Goal: Information Seeking & Learning: Learn about a topic

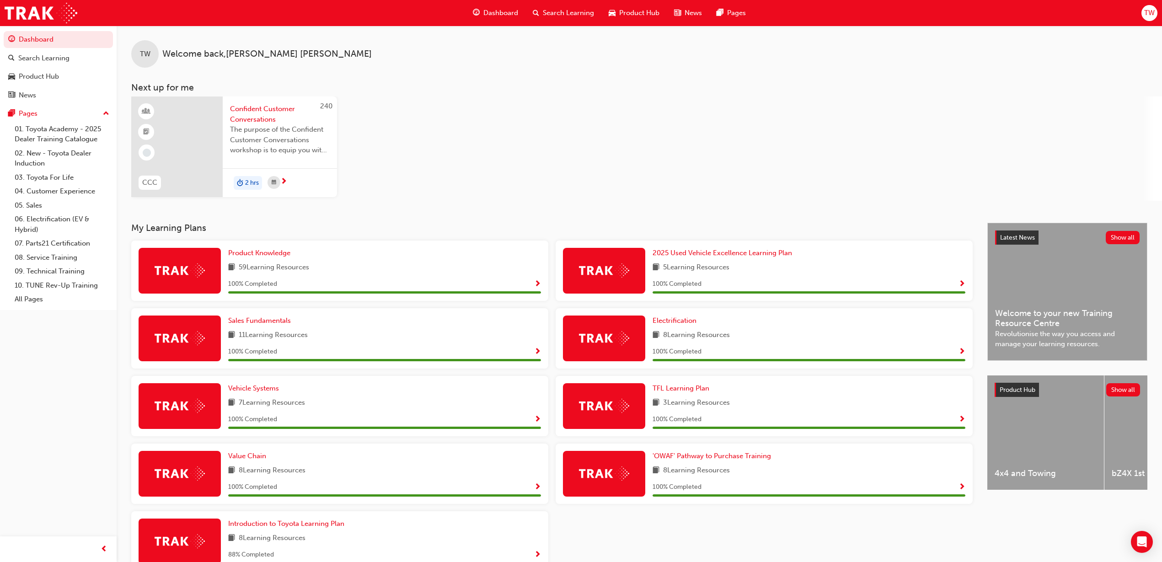
drag, startPoint x: 717, startPoint y: 11, endPoint x: 677, endPoint y: 15, distance: 41.0
click at [677, 15] on span "news-icon" at bounding box center [677, 12] width 7 height 11
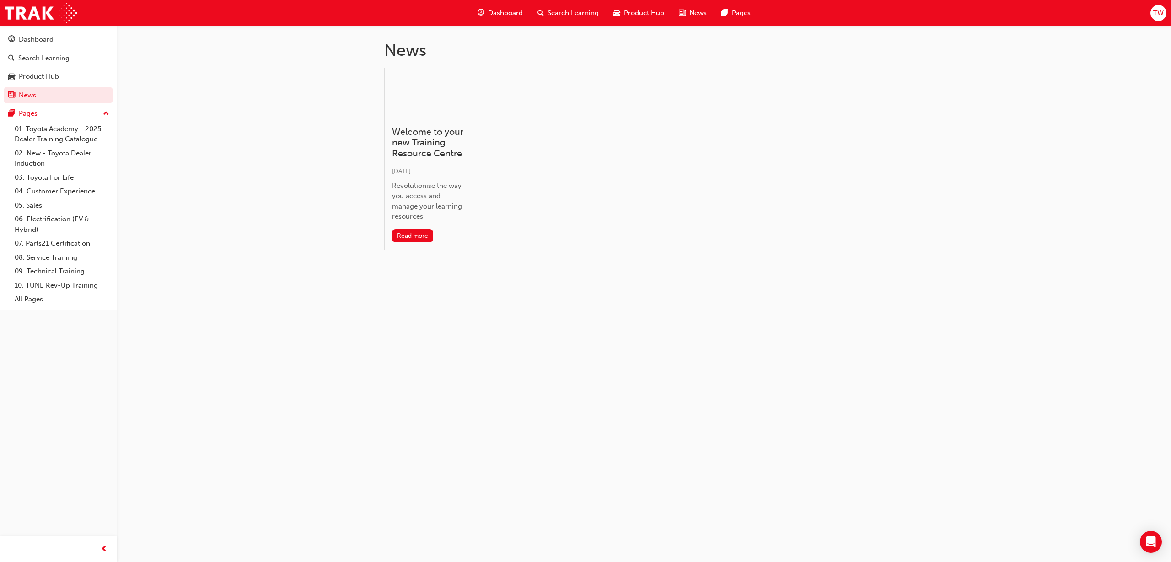
click at [619, 11] on span "car-icon" at bounding box center [616, 12] width 7 height 11
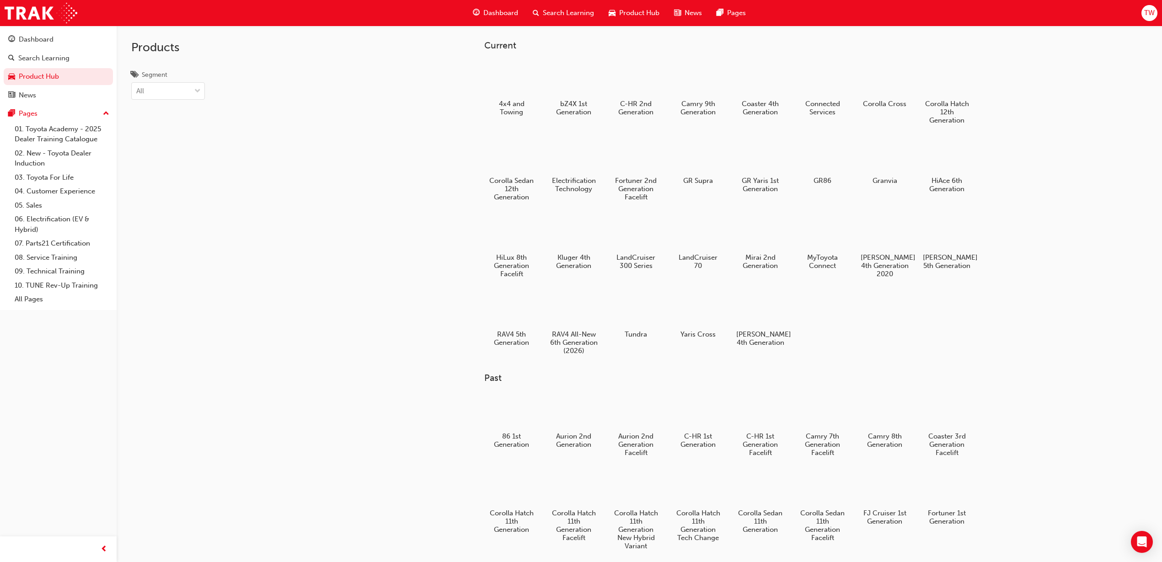
scroll to position [57, 0]
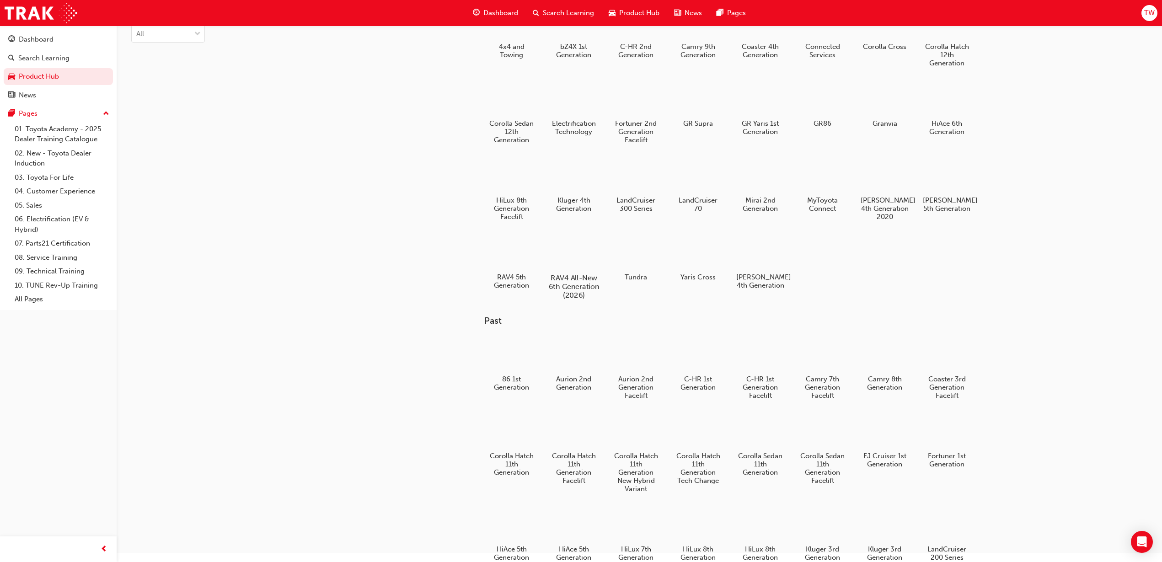
click at [572, 249] on div at bounding box center [573, 251] width 51 height 37
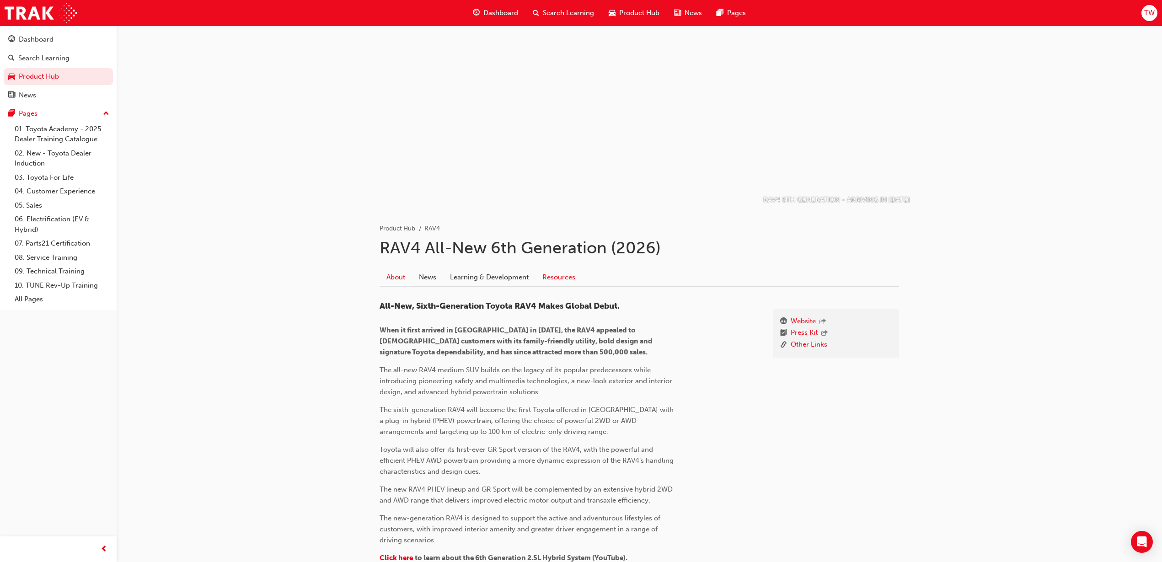
click at [577, 282] on link "Resources" at bounding box center [558, 276] width 47 height 17
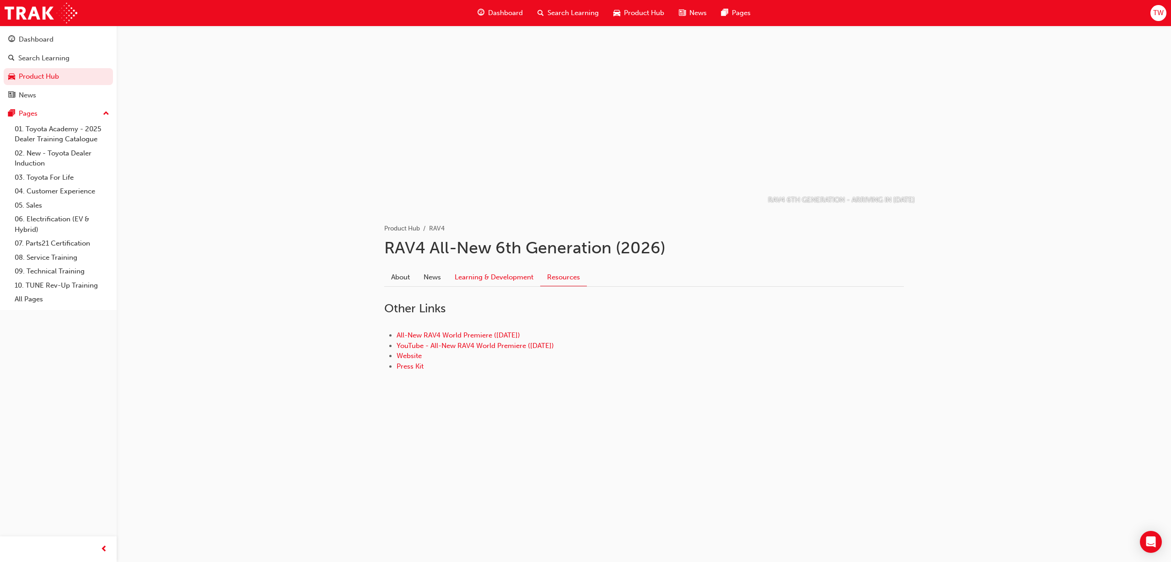
click at [479, 272] on link "Learning & Development" at bounding box center [494, 276] width 92 height 17
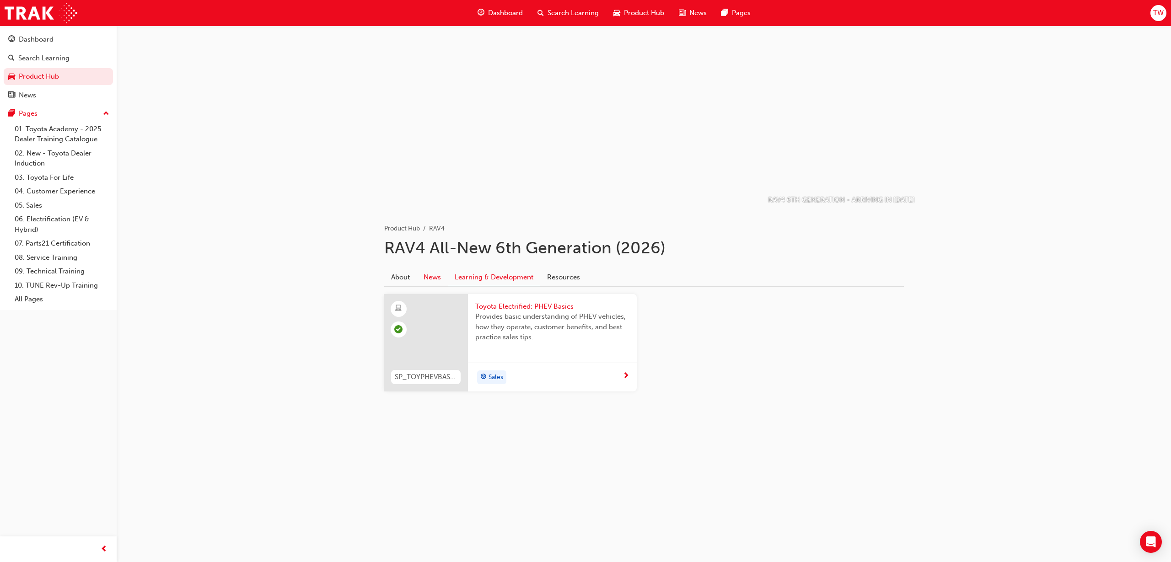
click at [426, 273] on link "News" at bounding box center [432, 276] width 31 height 17
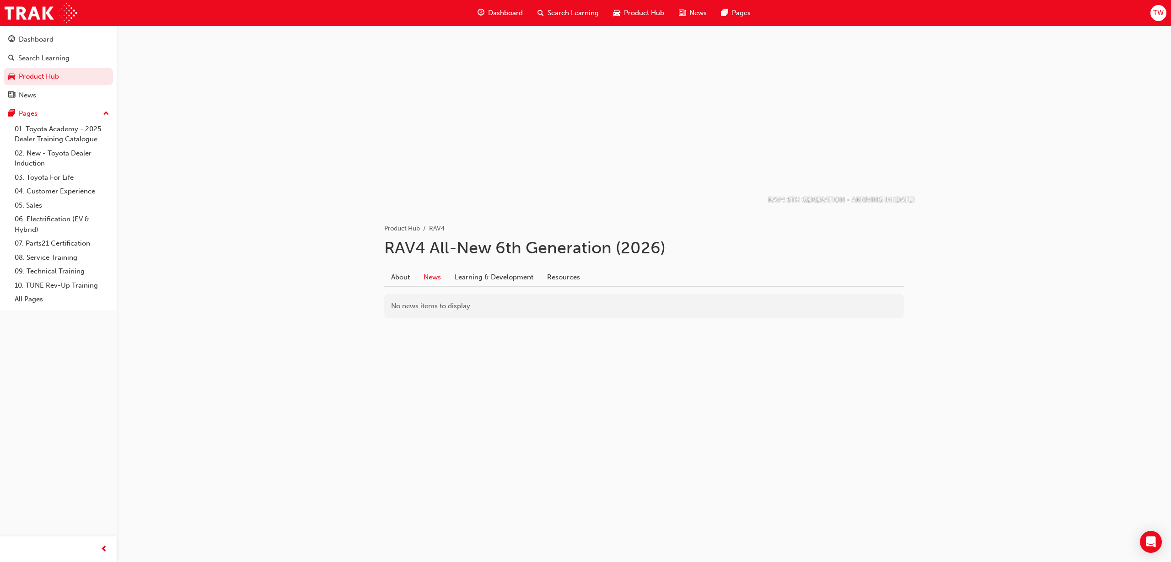
click at [480, 16] on span "guage-icon" at bounding box center [480, 12] width 7 height 11
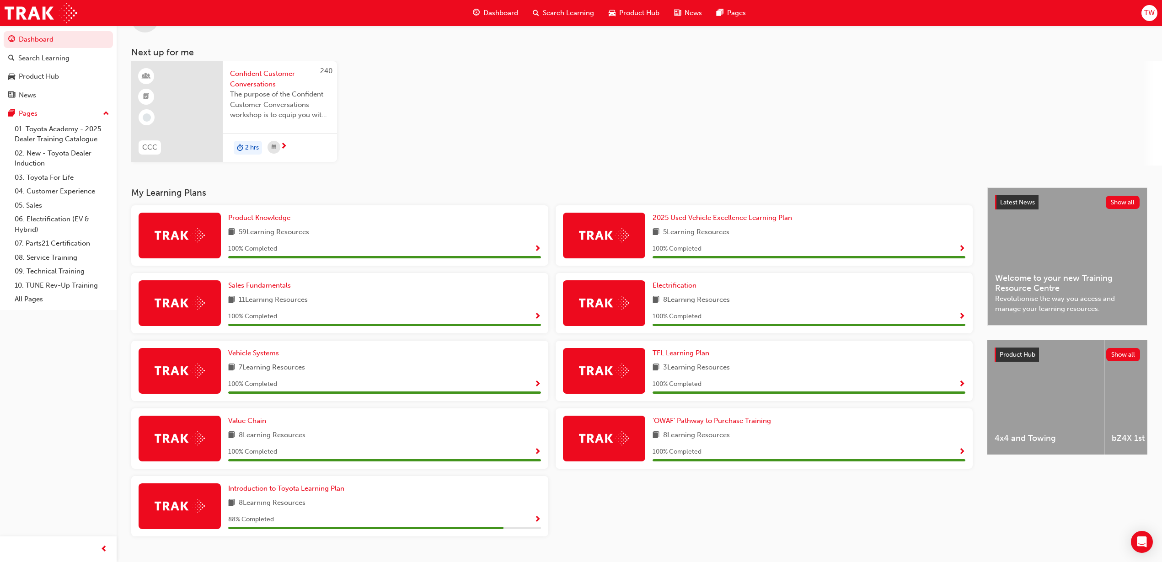
scroll to position [54, 0]
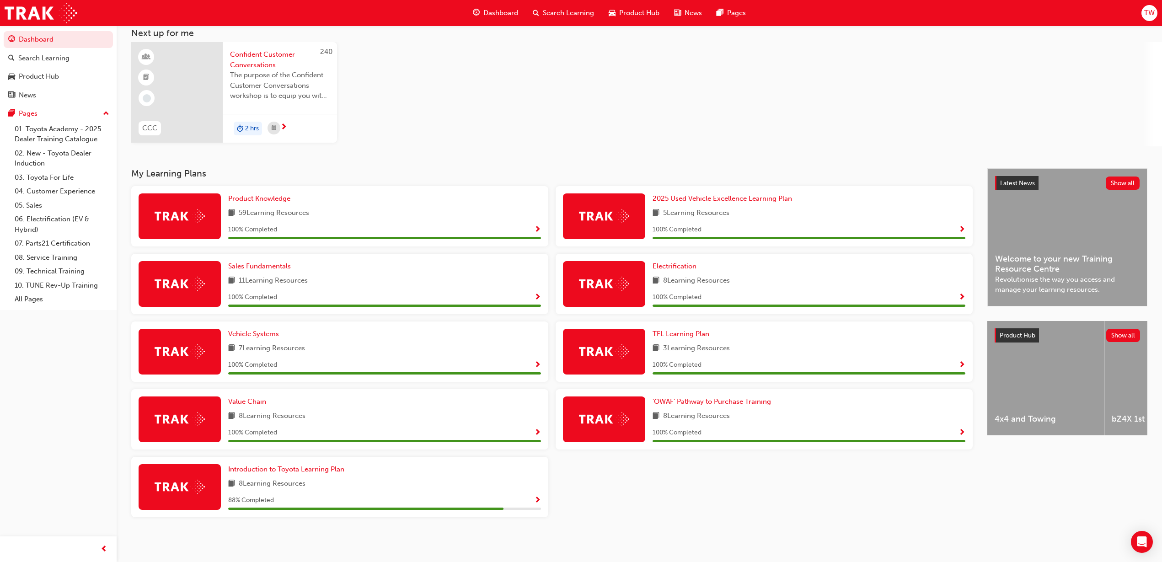
click at [423, 107] on div "240 CCC Confident Customer Conversations The purpose of the Confident Customer …" at bounding box center [646, 94] width 1031 height 104
click at [439, 135] on div "240 CCC Confident Customer Conversations The purpose of the Confident Customer …" at bounding box center [646, 94] width 1031 height 104
